Goal: Find specific page/section: Find specific page/section

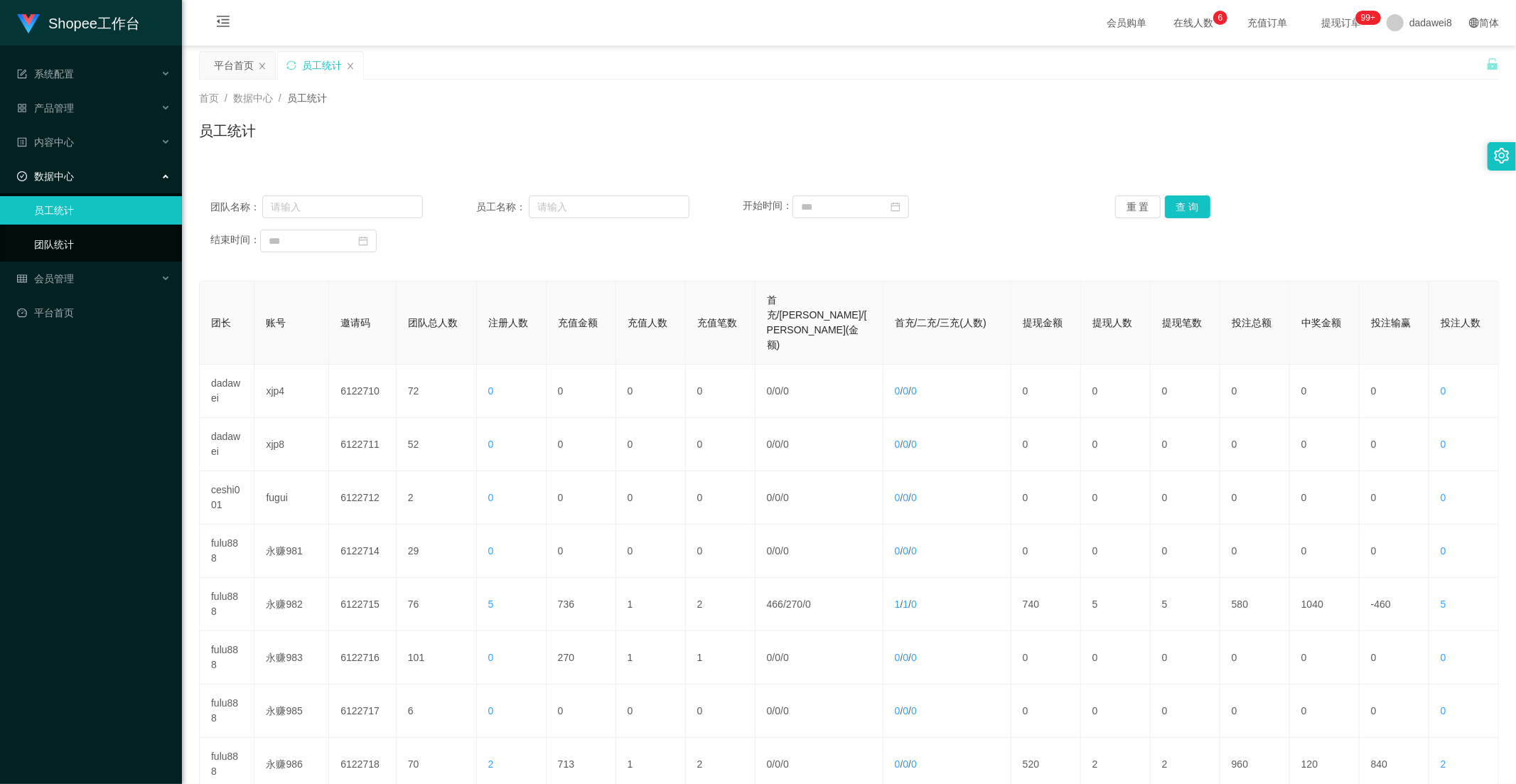
scroll to position [38, 0]
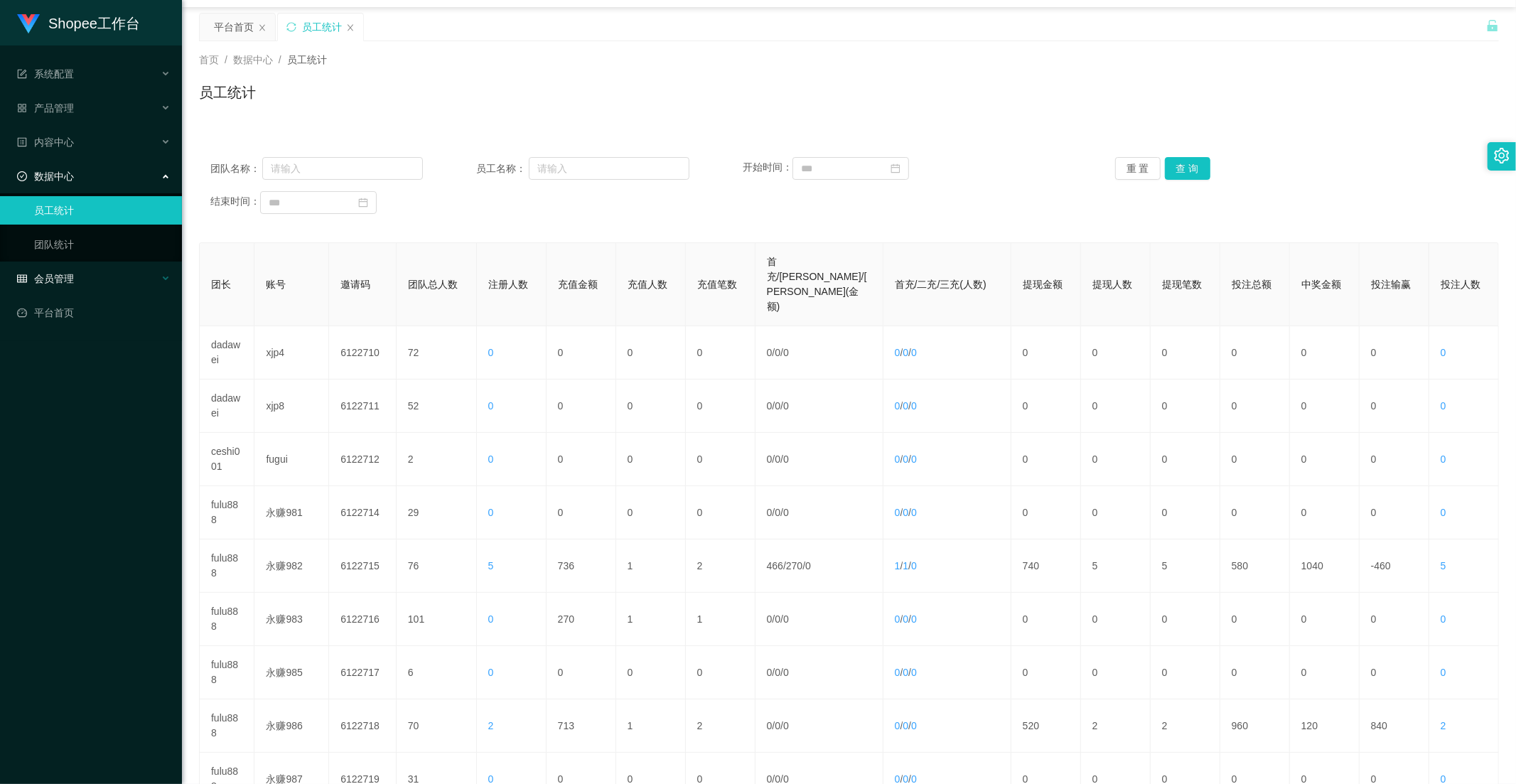
click at [88, 285] on div "会员管理" at bounding box center [91, 278] width 182 height 28
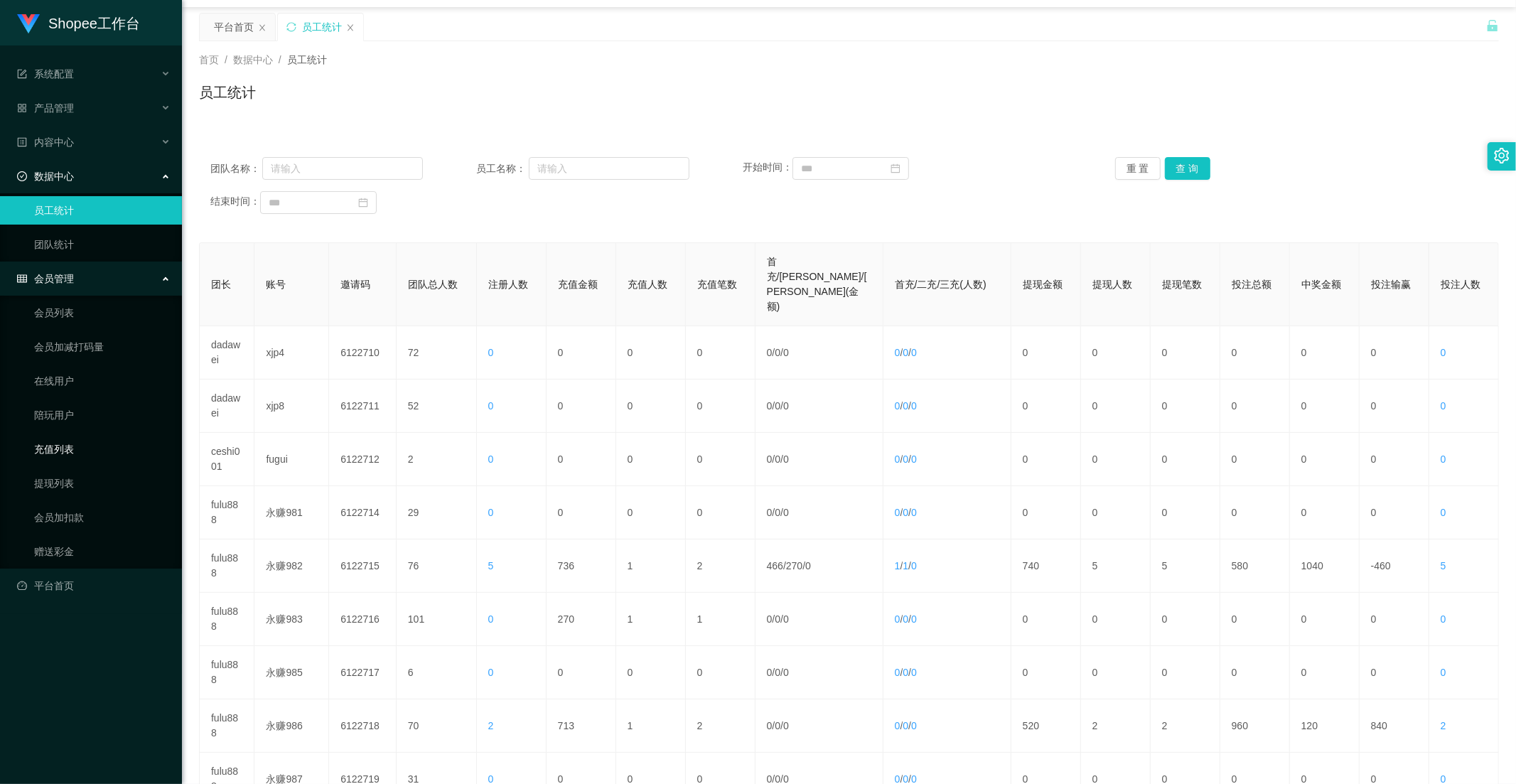
click at [67, 448] on link "充值列表" at bounding box center [102, 448] width 137 height 28
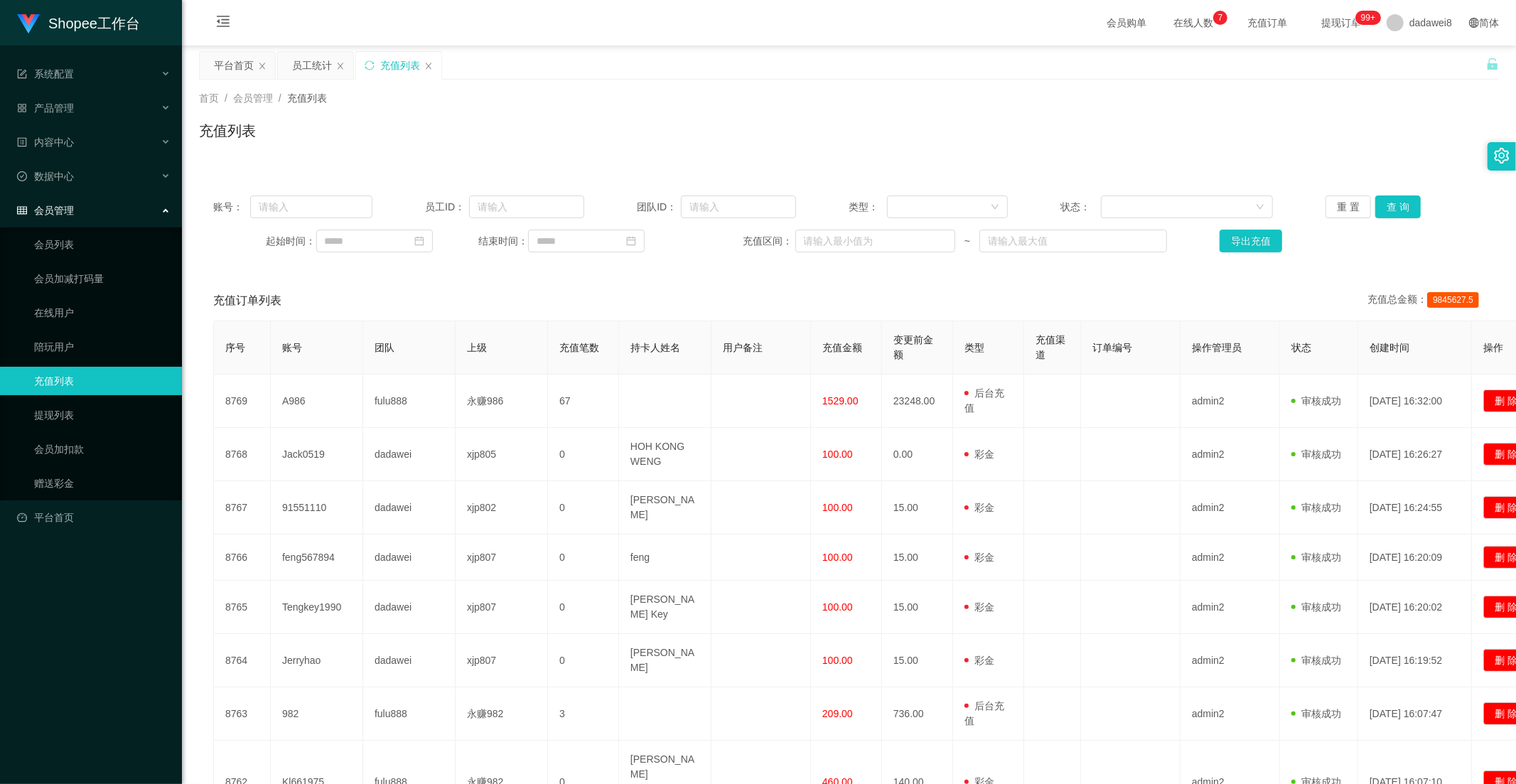
scroll to position [185, 0]
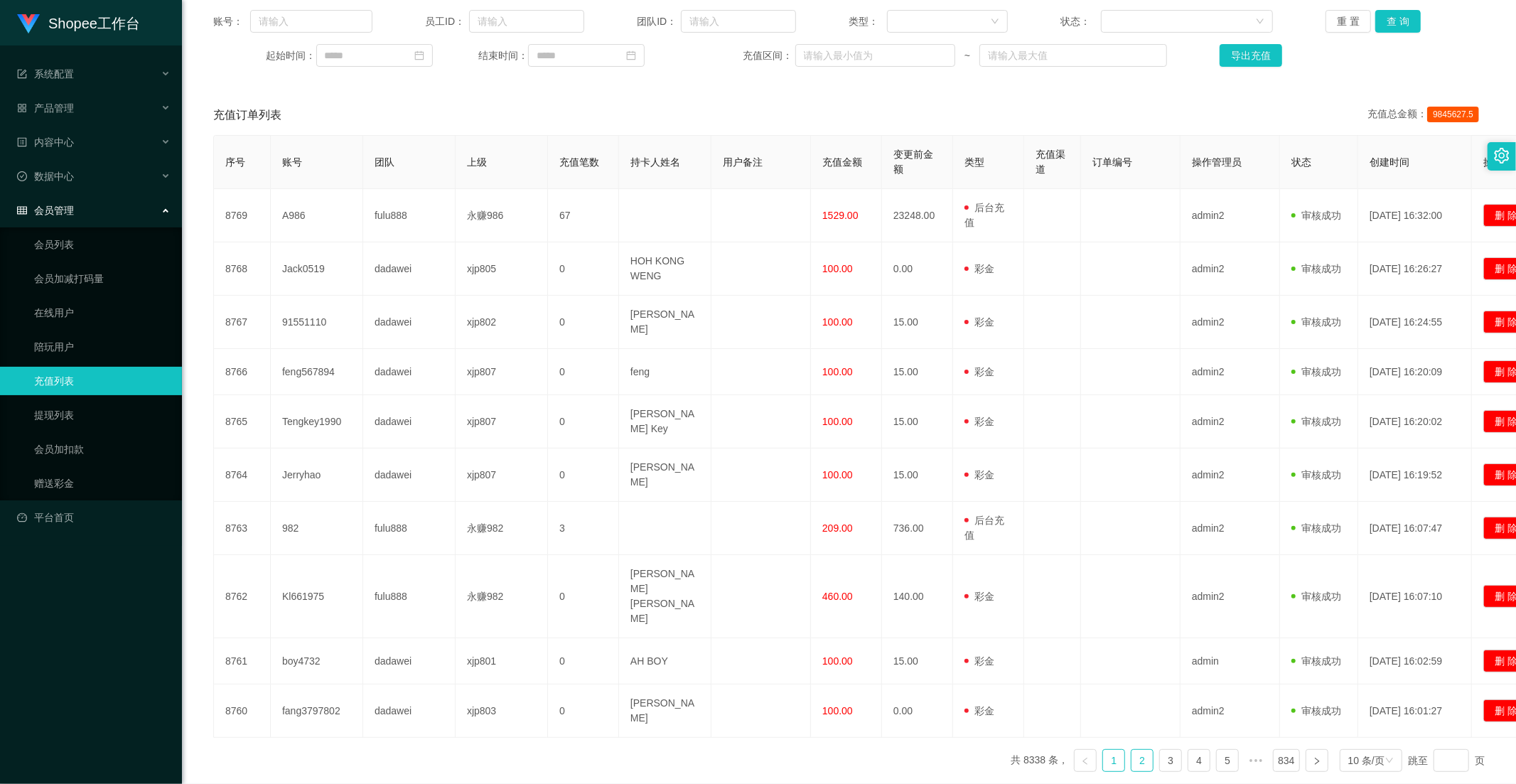
click at [1131, 750] on link "2" at bounding box center [1141, 760] width 21 height 21
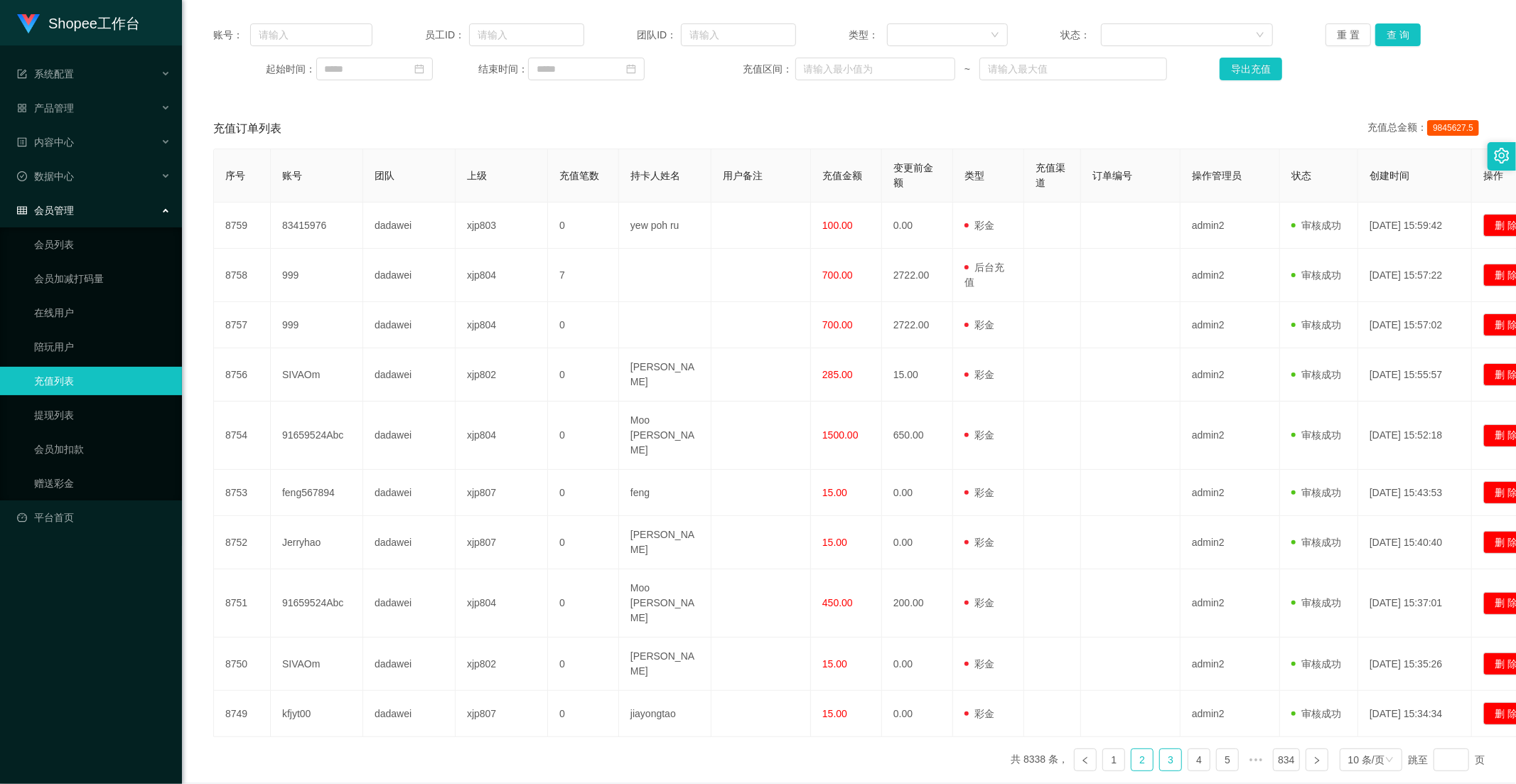
click at [1162, 749] on link "3" at bounding box center [1170, 759] width 21 height 21
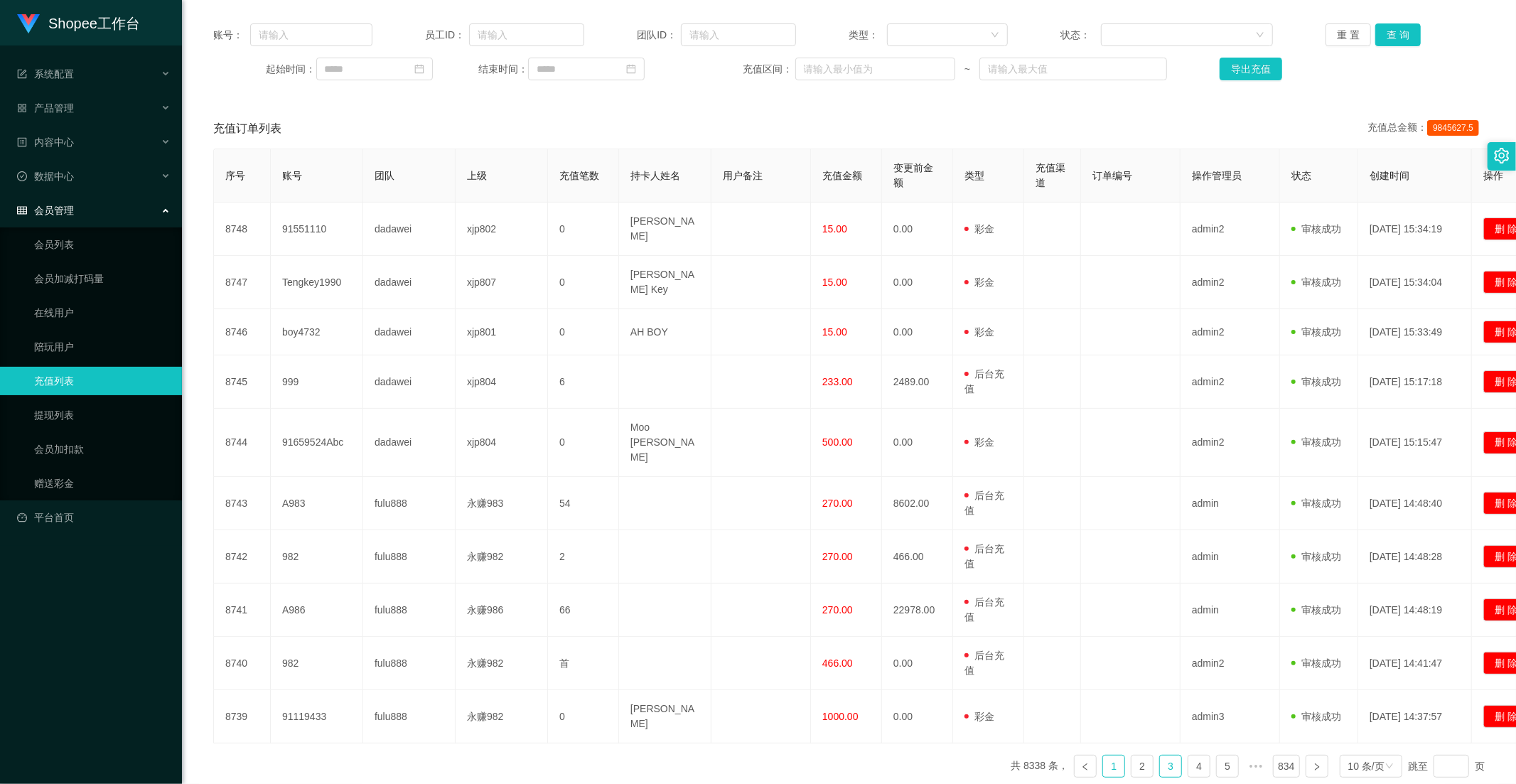
click at [1103, 756] on link "1" at bounding box center [1113, 766] width 21 height 21
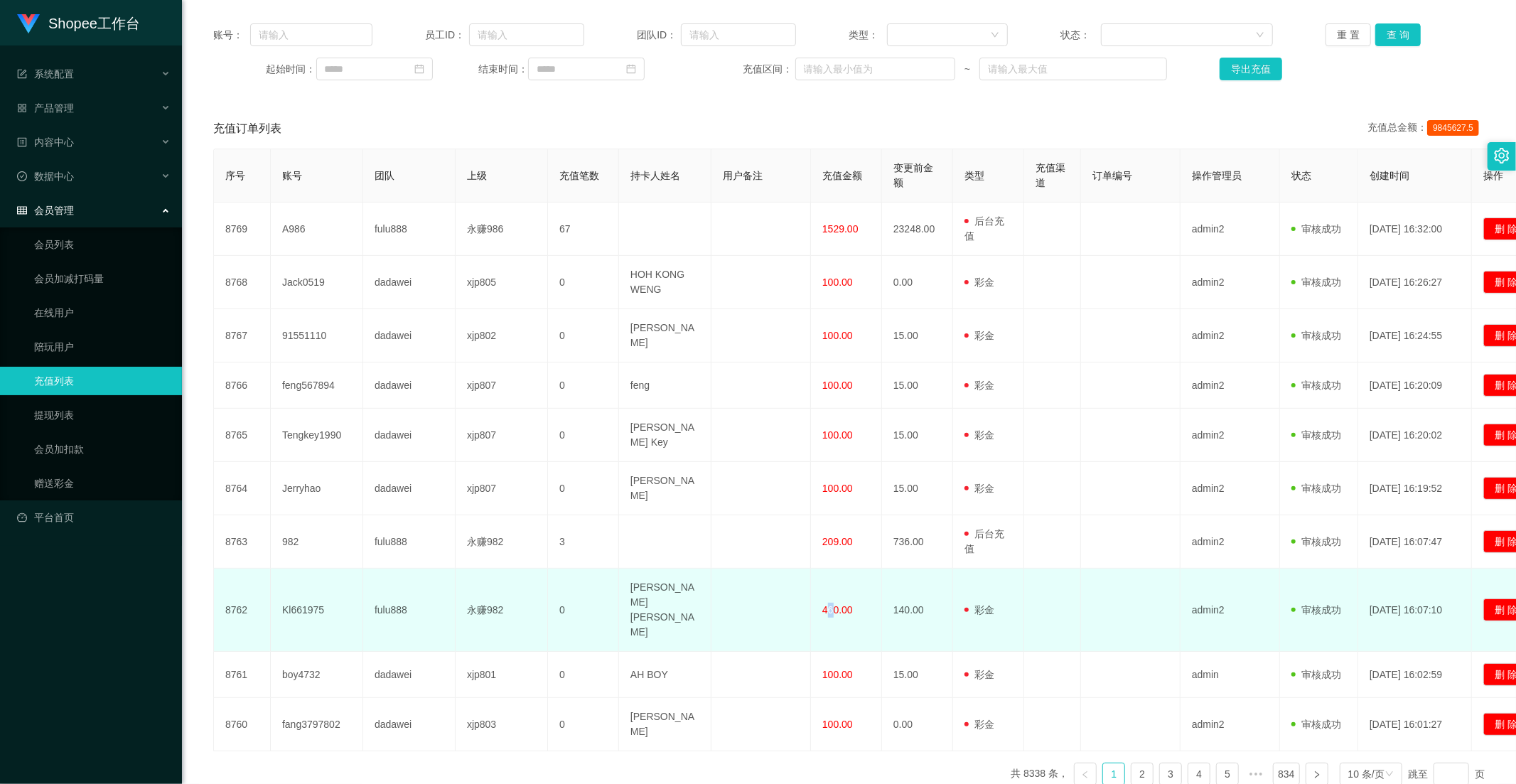
drag, startPoint x: 825, startPoint y: 569, endPoint x: 833, endPoint y: 569, distance: 8.0
click at [833, 604] on span "460.00" at bounding box center [838, 610] width 30 height 12
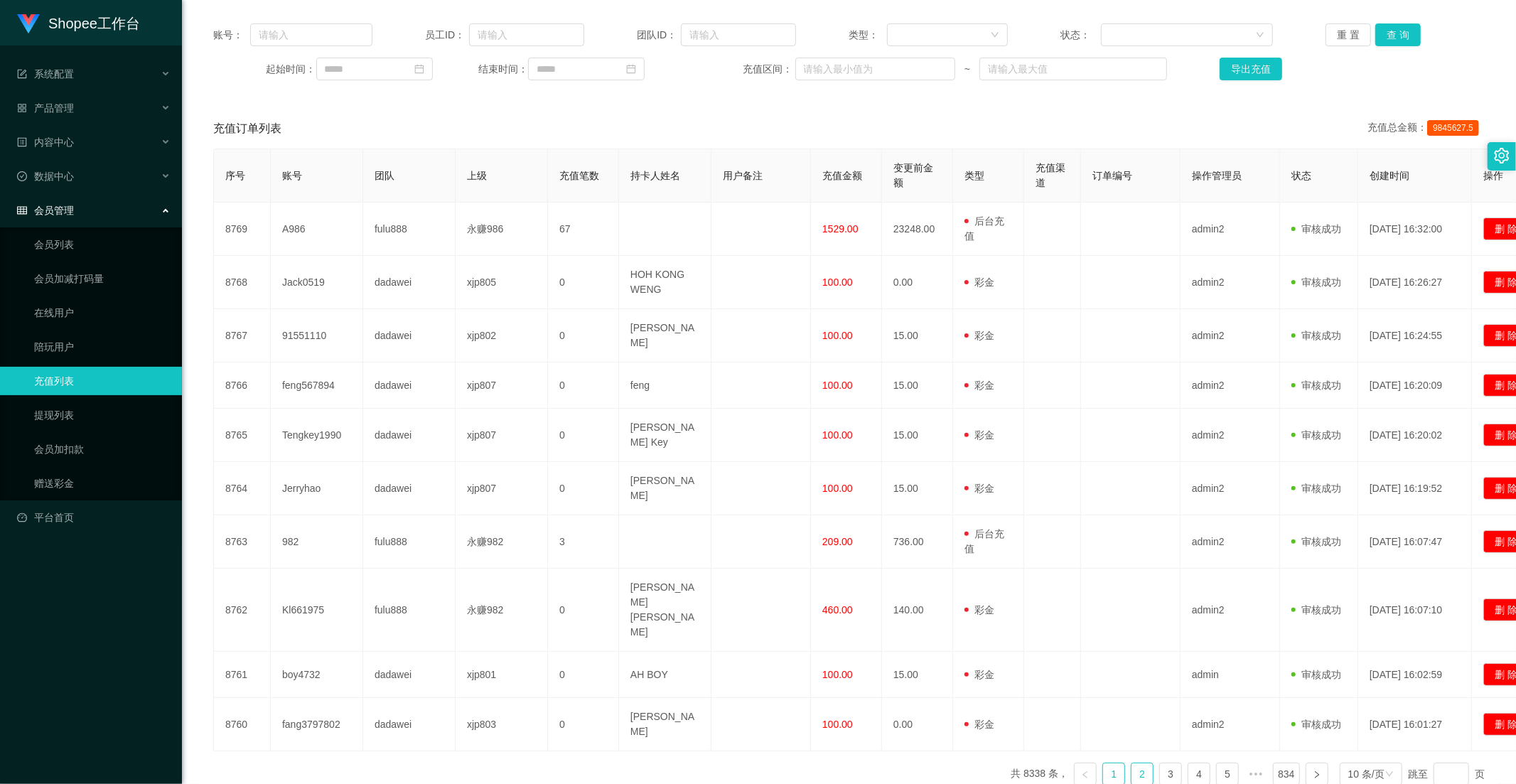
click at [1131, 763] on link "2" at bounding box center [1141, 773] width 21 height 21
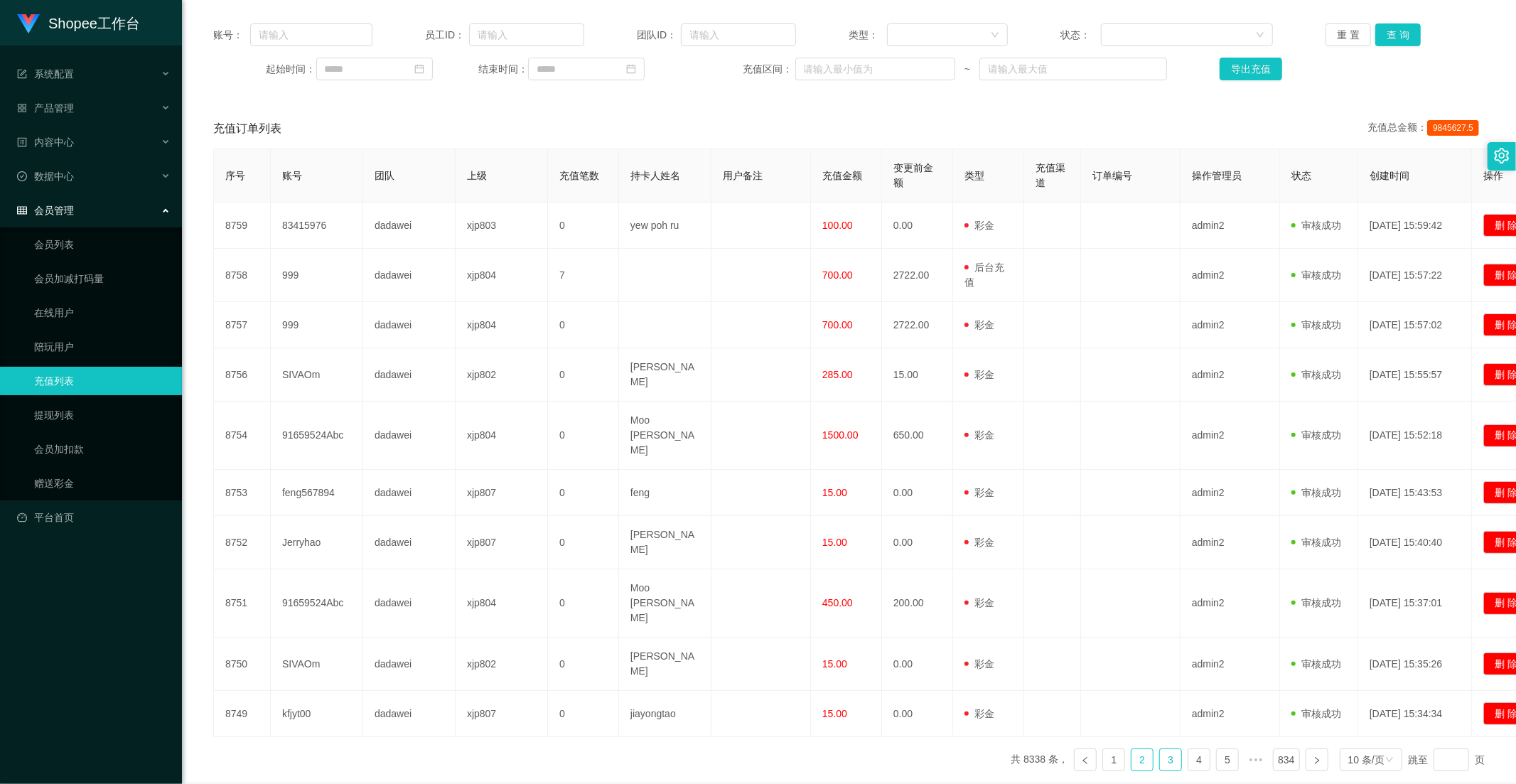
click at [1160, 749] on link "3" at bounding box center [1170, 759] width 21 height 21
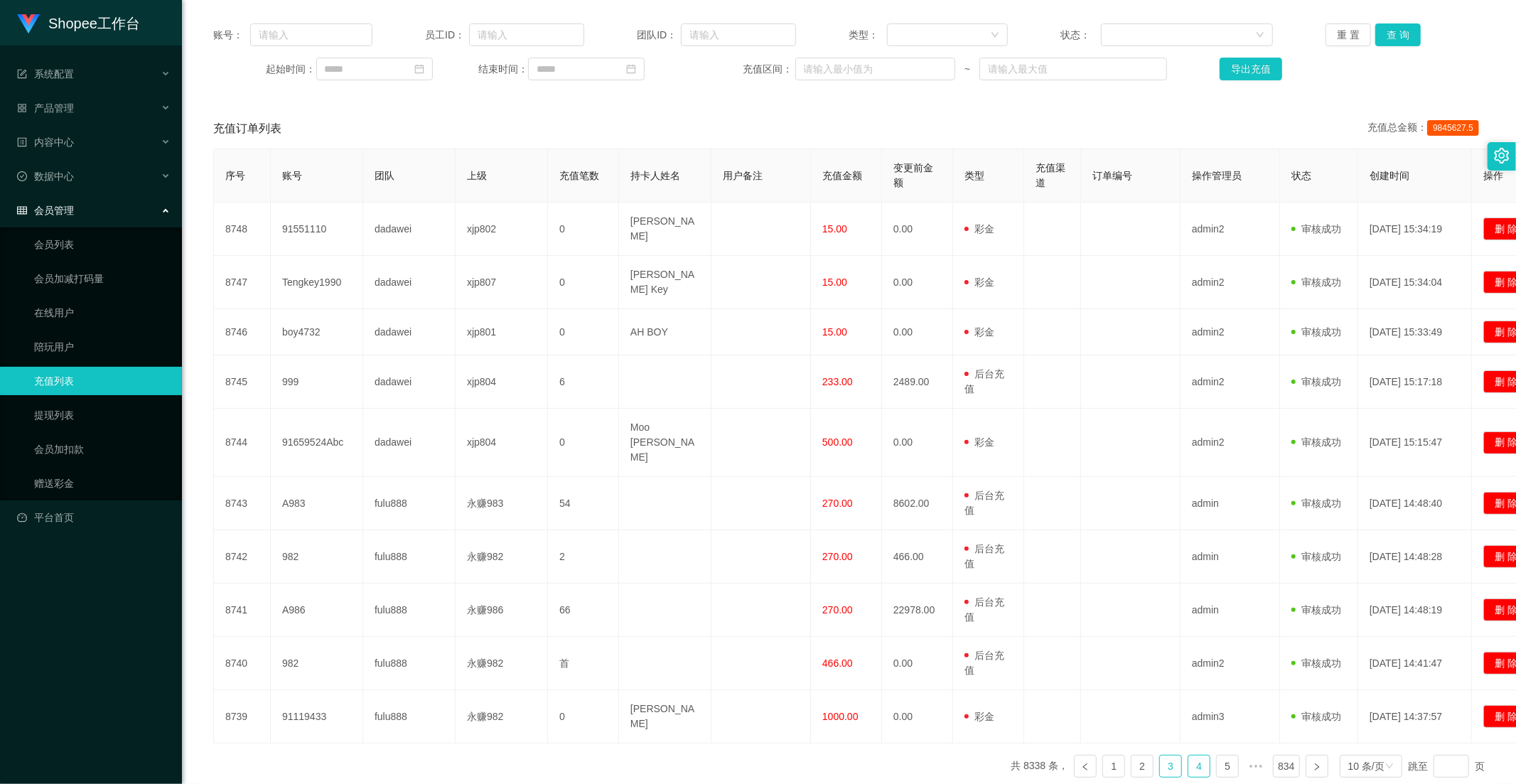
click at [1188, 756] on link "4" at bounding box center [1198, 766] width 21 height 21
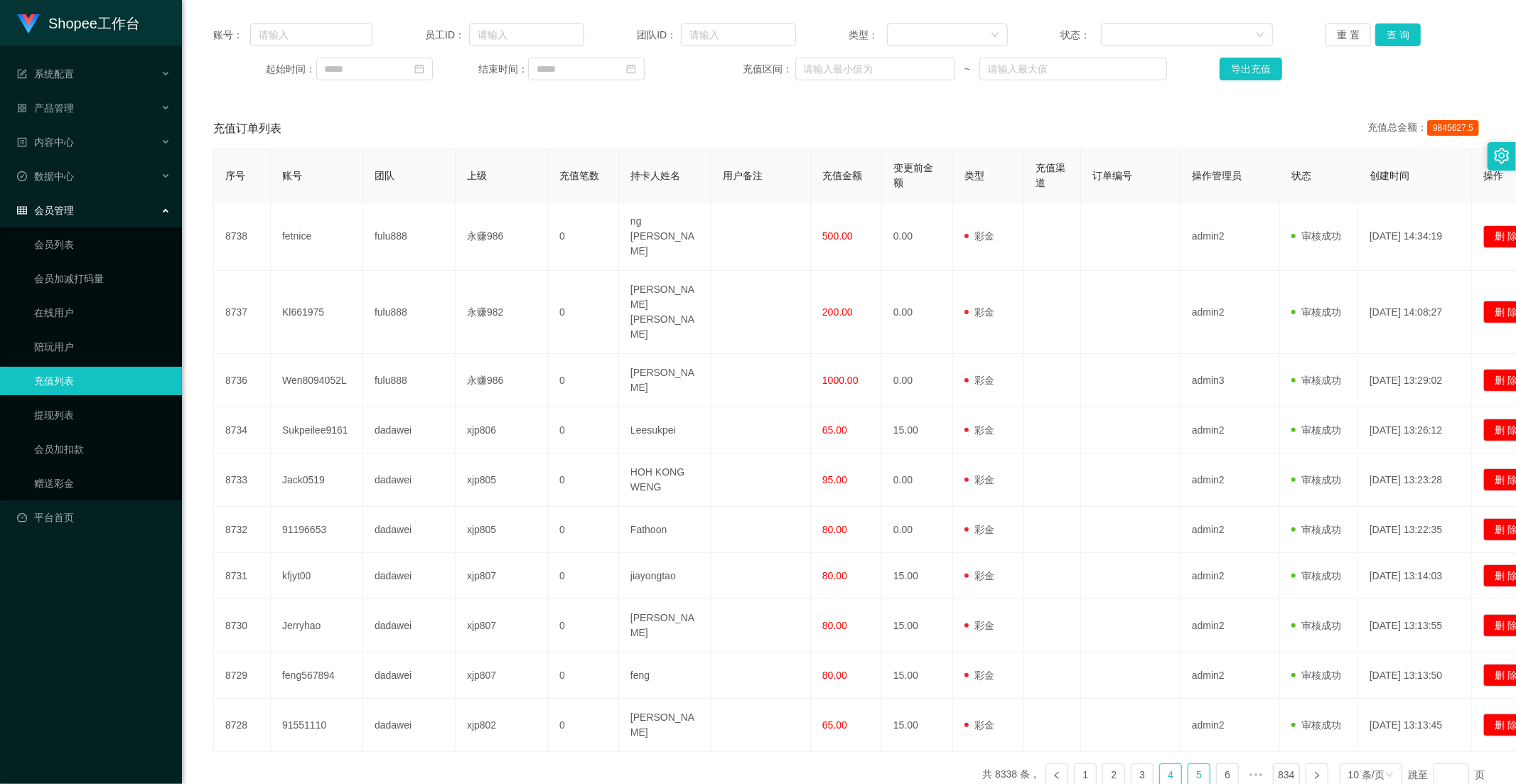
click at [1189, 764] on link "5" at bounding box center [1198, 774] width 21 height 21
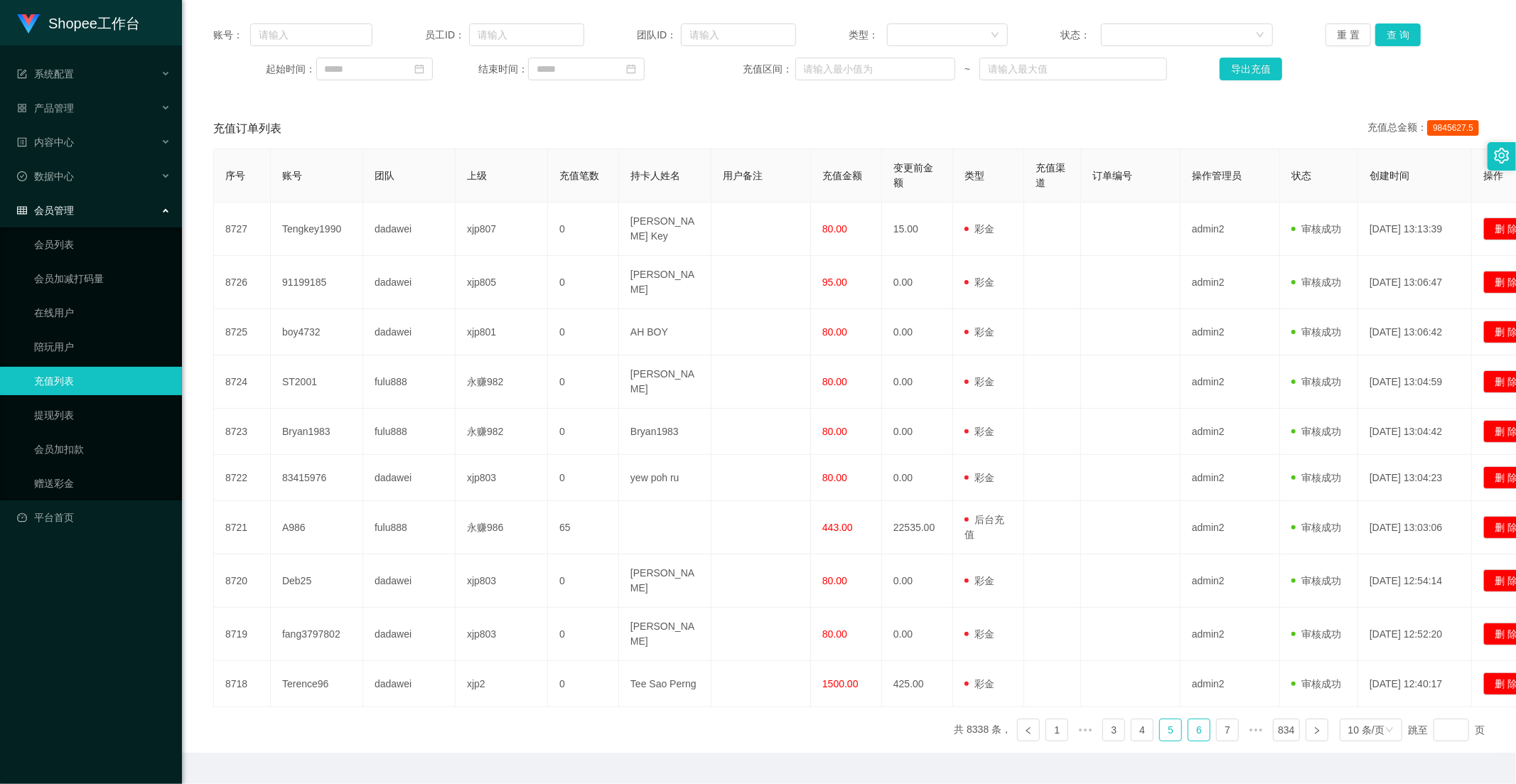
click at [1188, 719] on link "6" at bounding box center [1198, 729] width 21 height 21
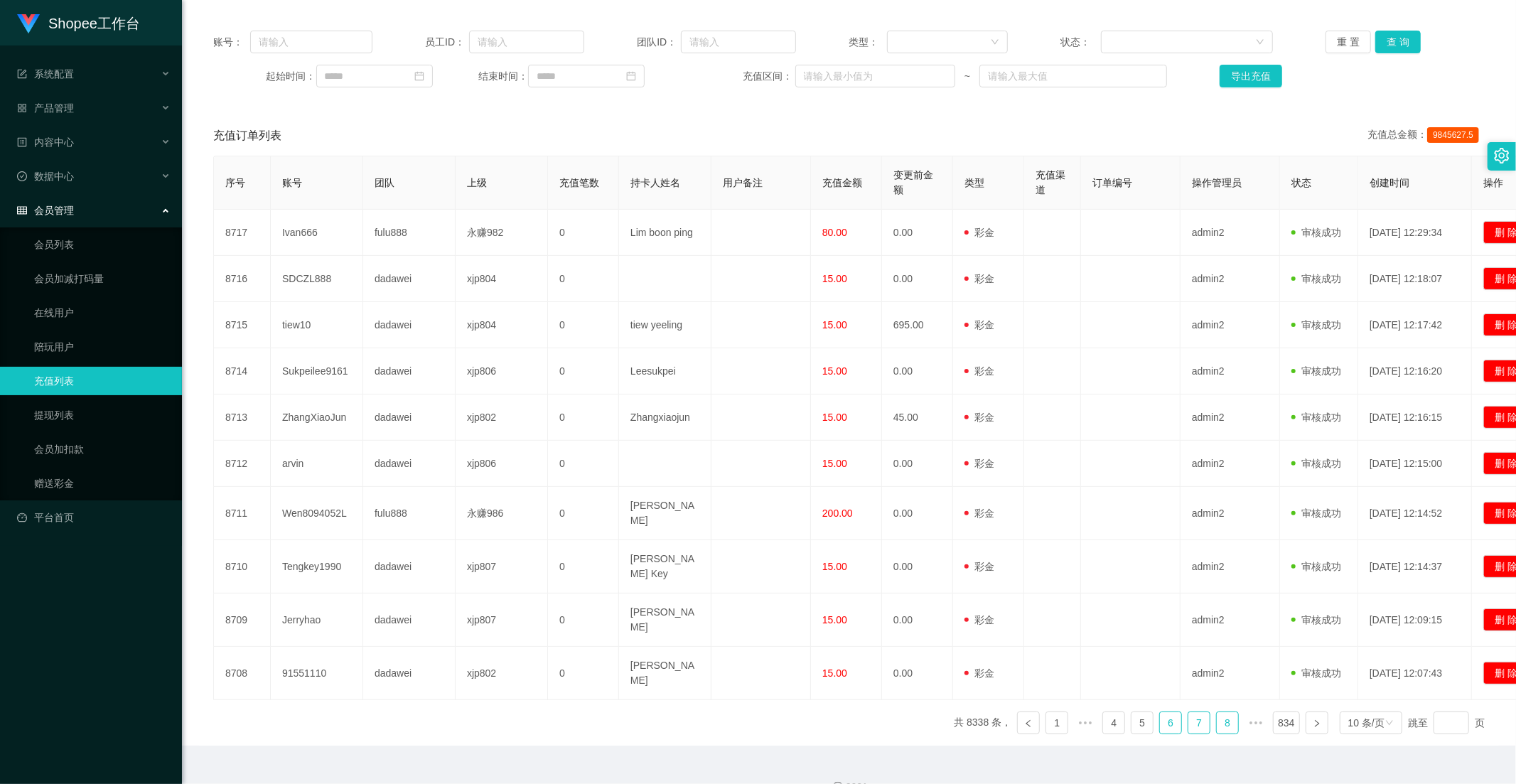
click at [1188, 712] on link "7" at bounding box center [1198, 723] width 21 height 21
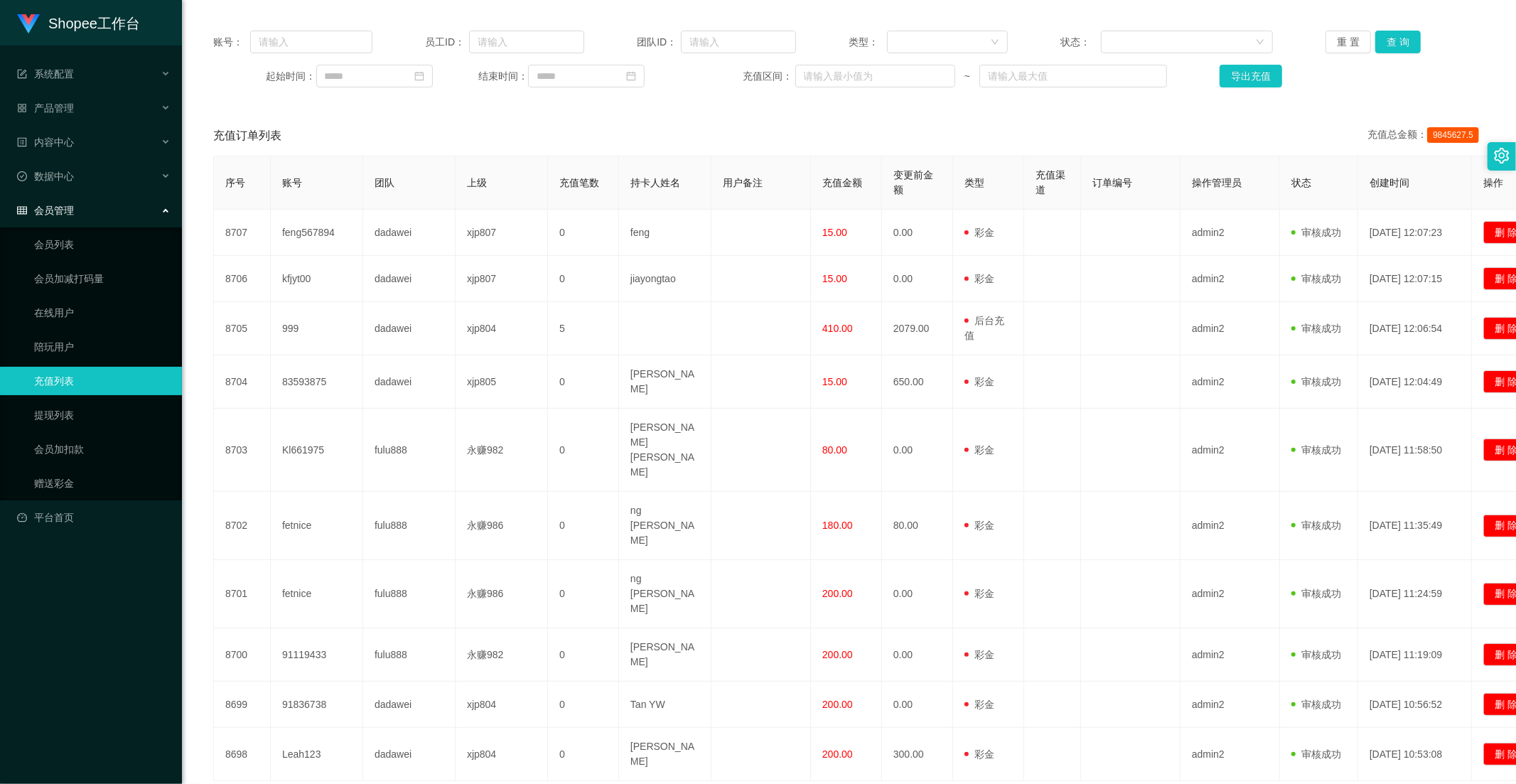
scroll to position [0, 0]
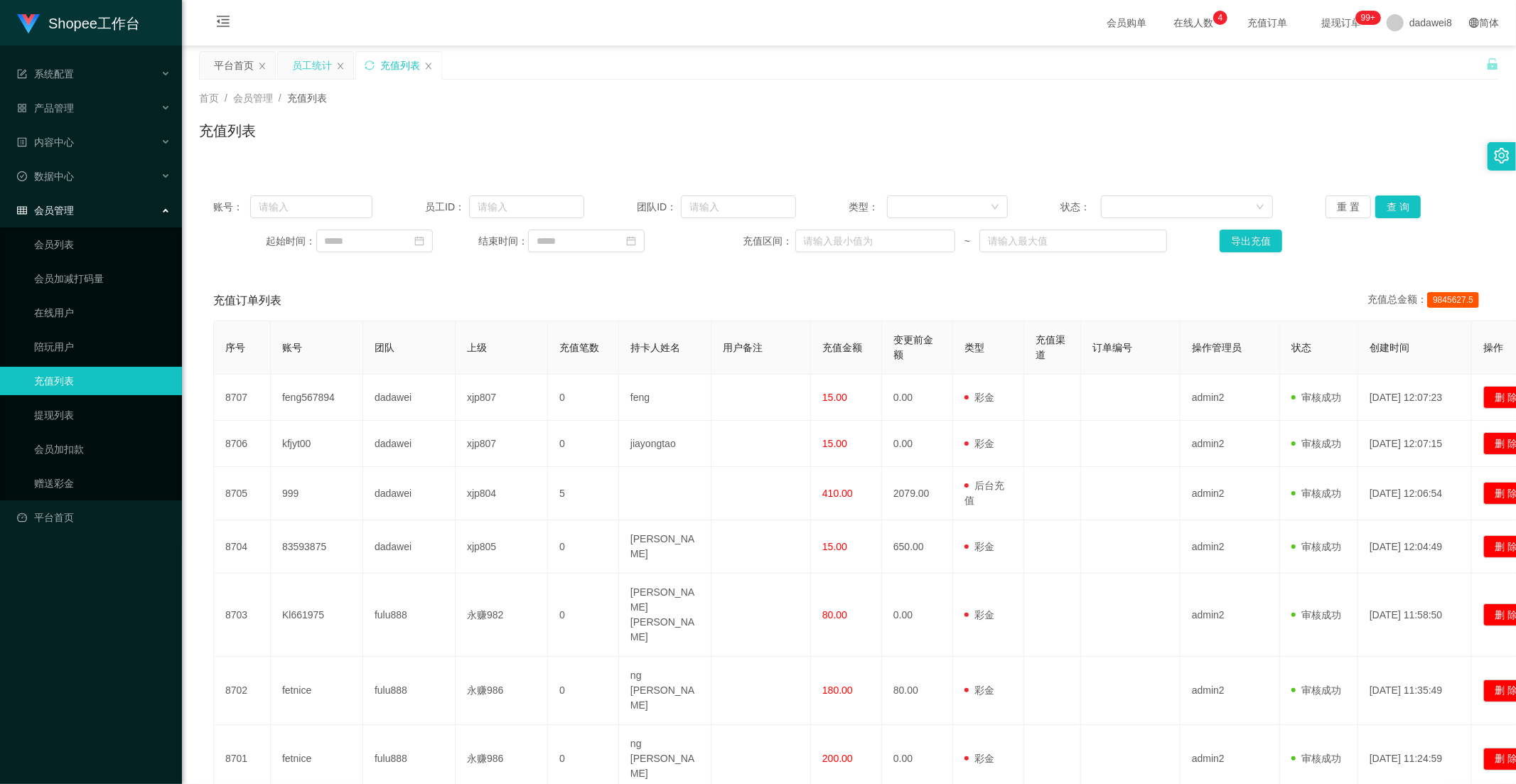
click at [318, 64] on div "员工统计" at bounding box center [312, 65] width 40 height 27
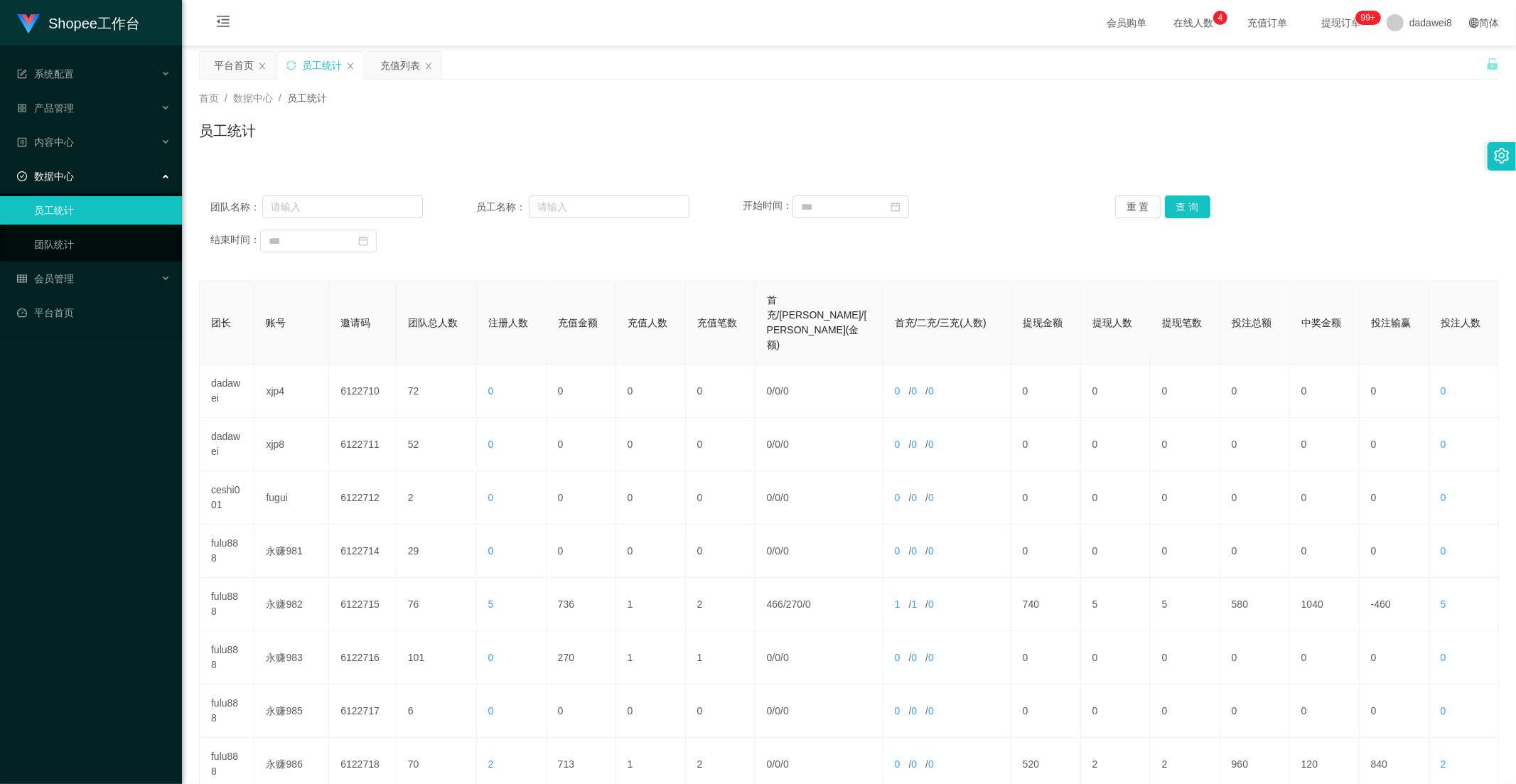
scroll to position [199, 0]
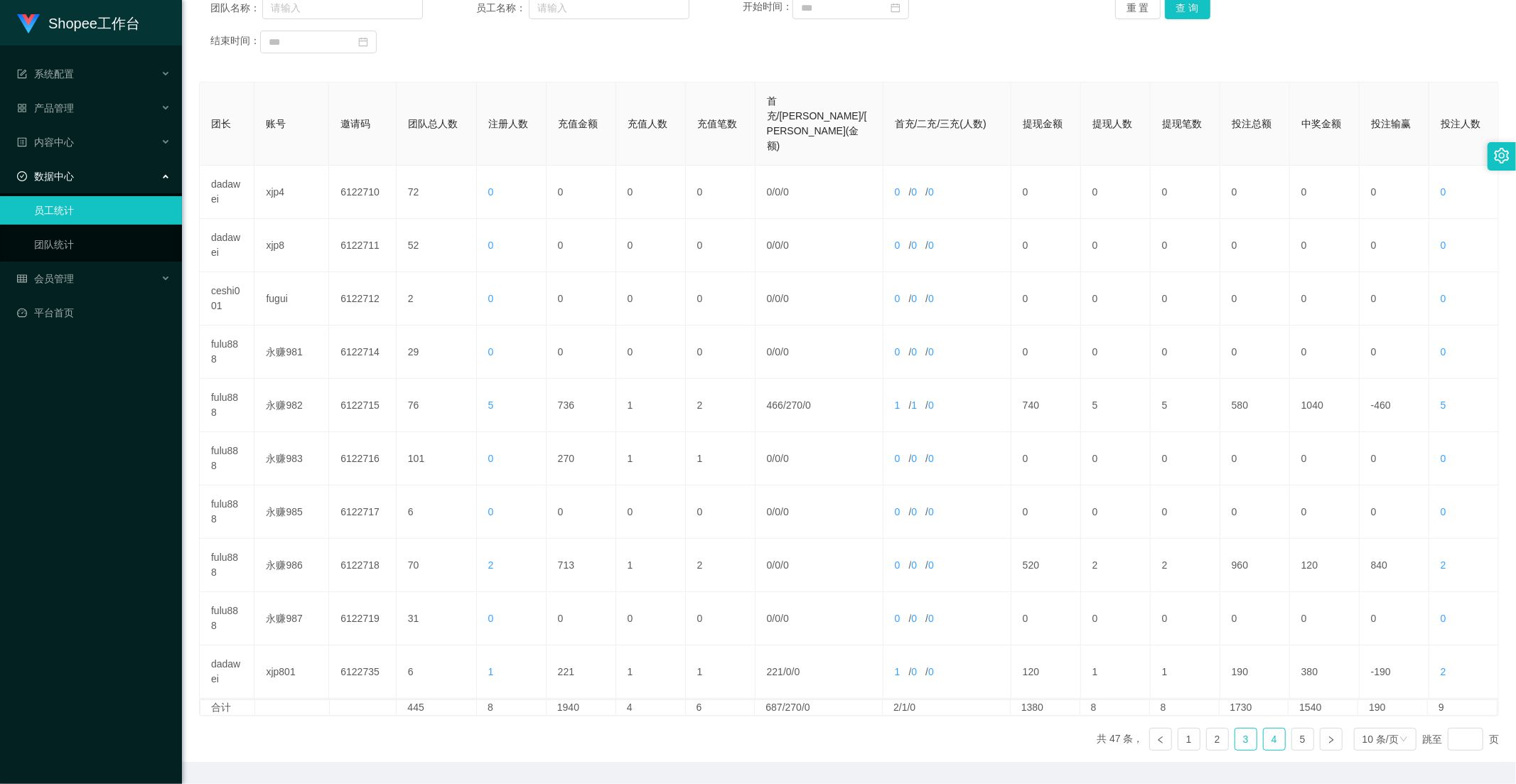
click at [1238, 728] on link "3" at bounding box center [1245, 738] width 21 height 21
click at [1266, 728] on link "4" at bounding box center [1274, 738] width 21 height 21
click at [1246, 728] on link "3" at bounding box center [1245, 738] width 21 height 21
click at [1275, 728] on link "4" at bounding box center [1274, 738] width 21 height 21
click at [1292, 728] on link "5" at bounding box center [1302, 738] width 21 height 21
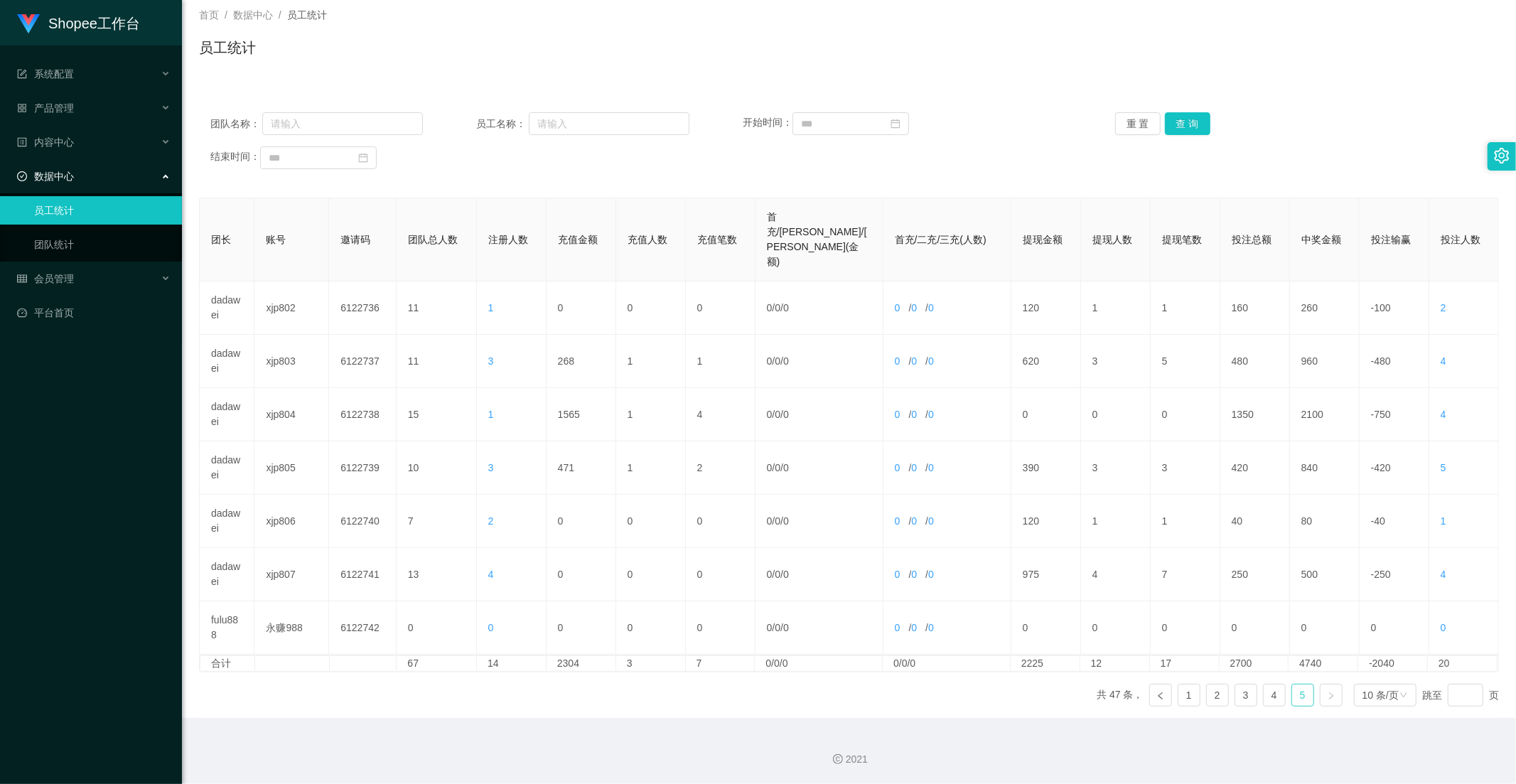
scroll to position [38, 0]
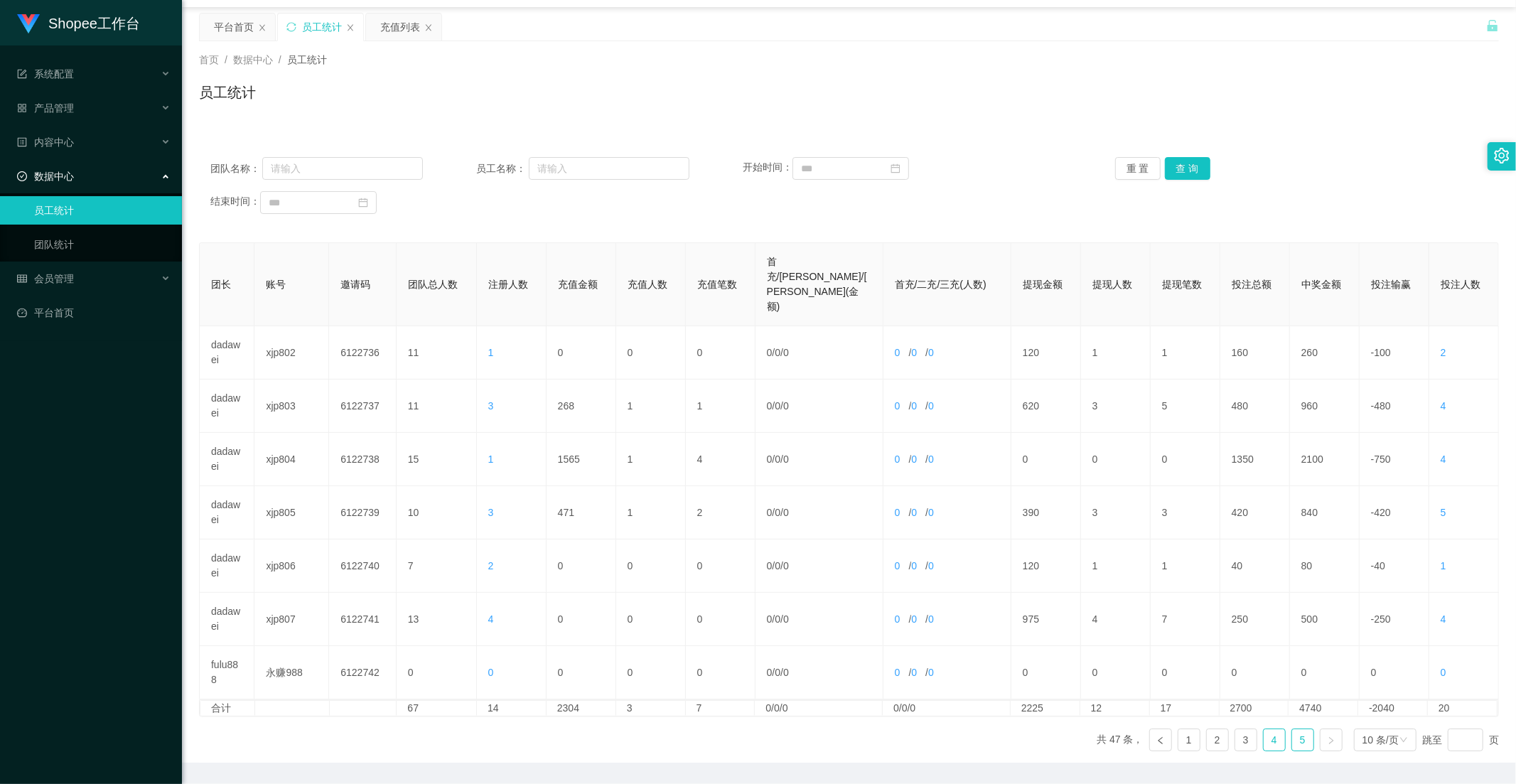
click at [1264, 729] on link "4" at bounding box center [1274, 739] width 21 height 21
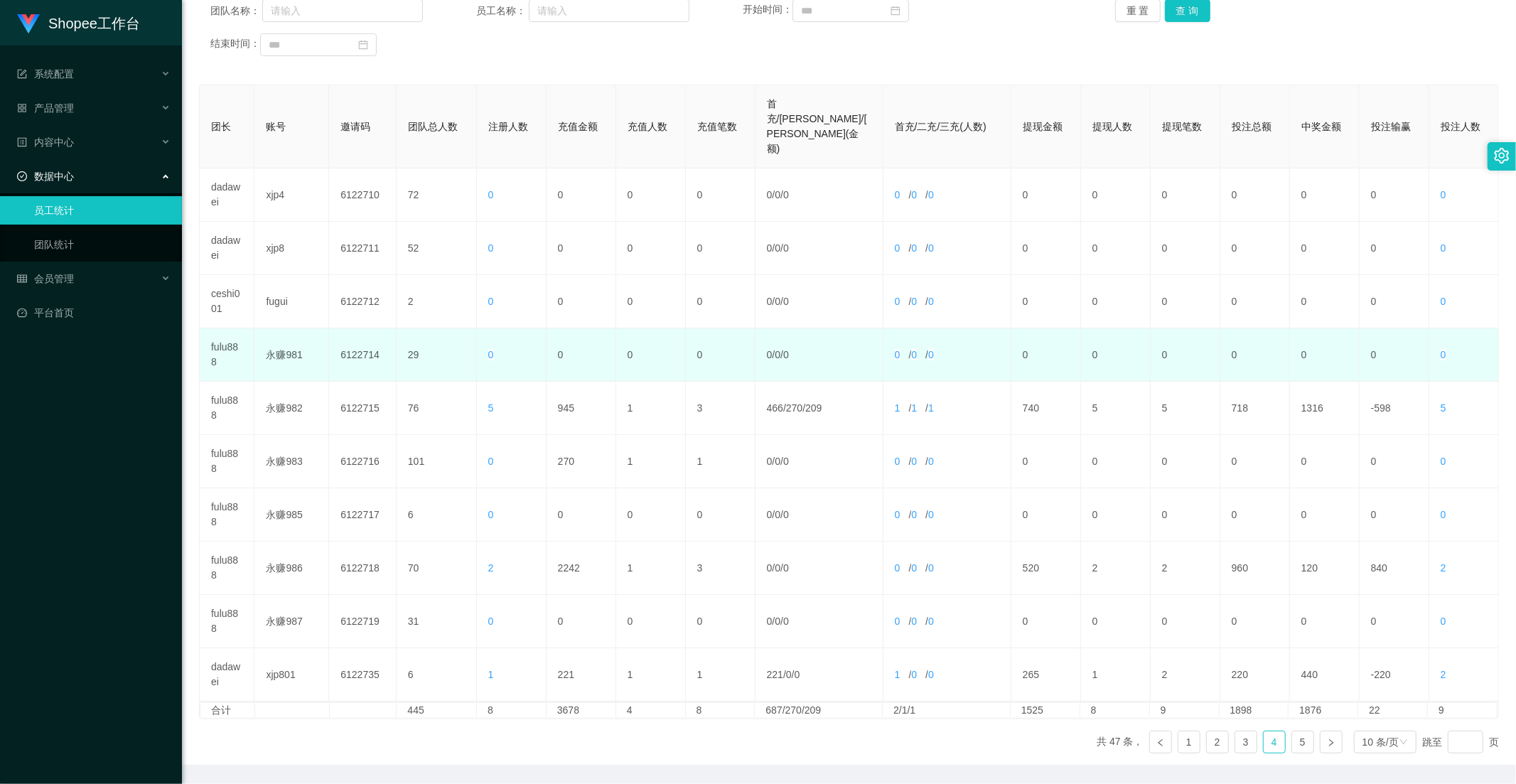
scroll to position [199, 0]
